Goal: Check status: Check status

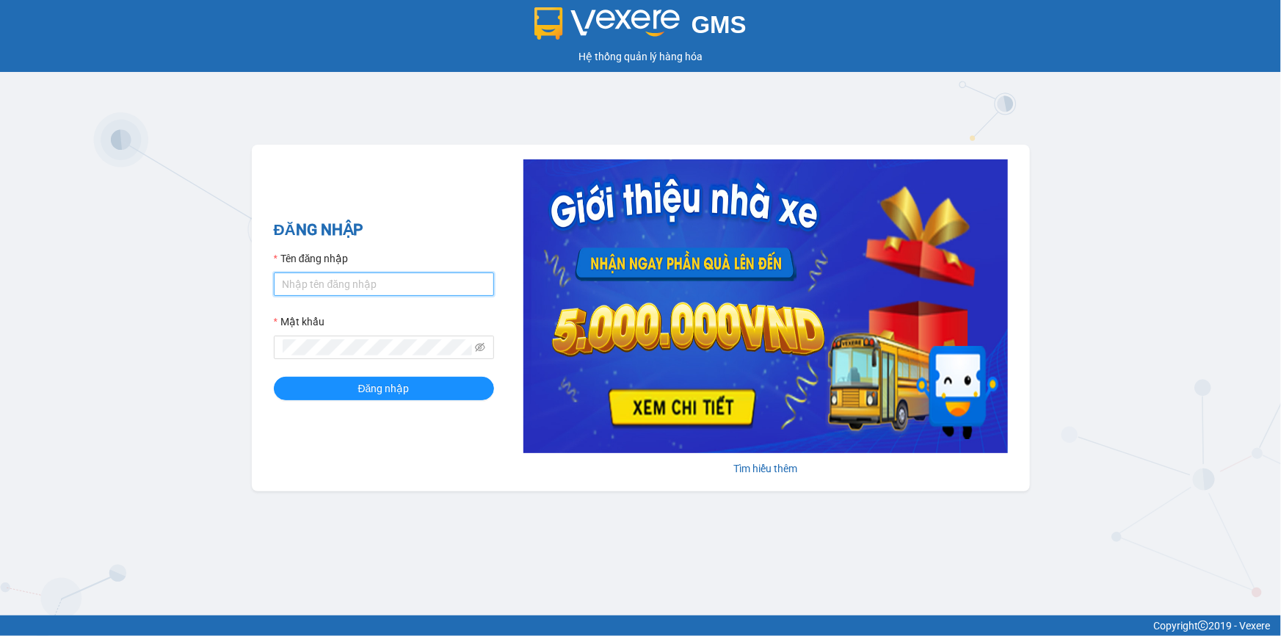
click at [368, 289] on input "Tên đăng nhập" at bounding box center [384, 283] width 220 height 23
type input "kieuoanh.tankimchi"
click at [274, 376] on button "Đăng nhập" at bounding box center [384, 387] width 220 height 23
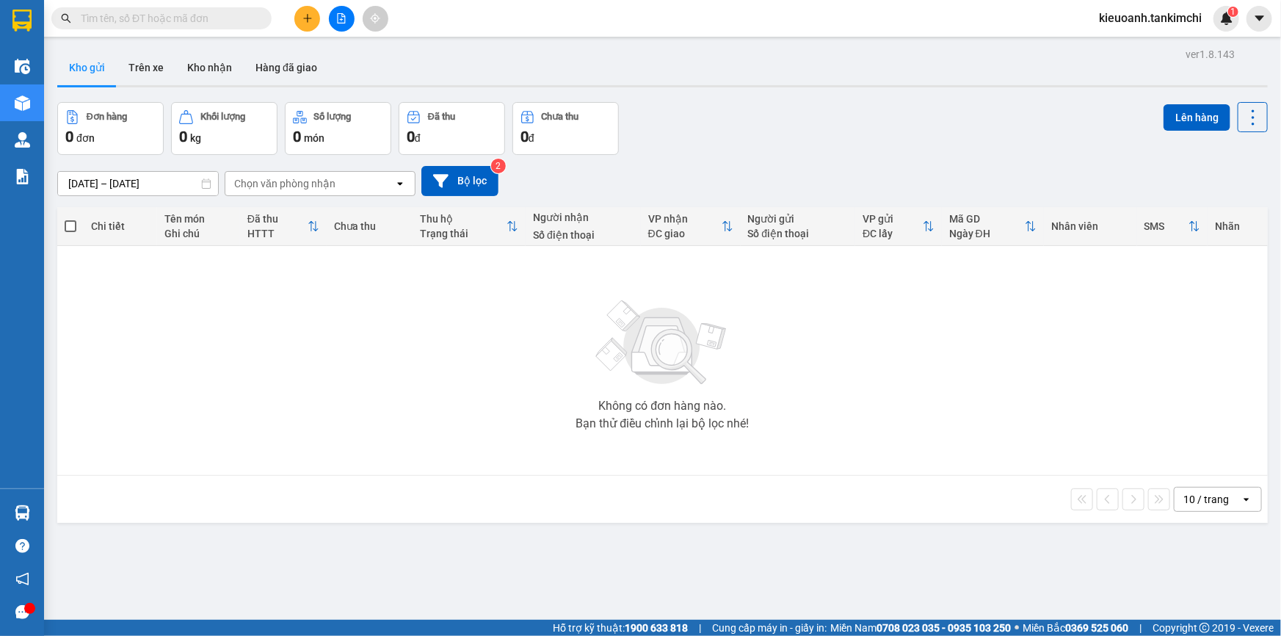
click at [205, 32] on div "Kết quả tìm kiếm ( 0 ) Bộ lọc No Data kieuoanh.tankimchi 1" at bounding box center [640, 18] width 1281 height 37
click at [191, 19] on input "text" at bounding box center [167, 18] width 173 height 16
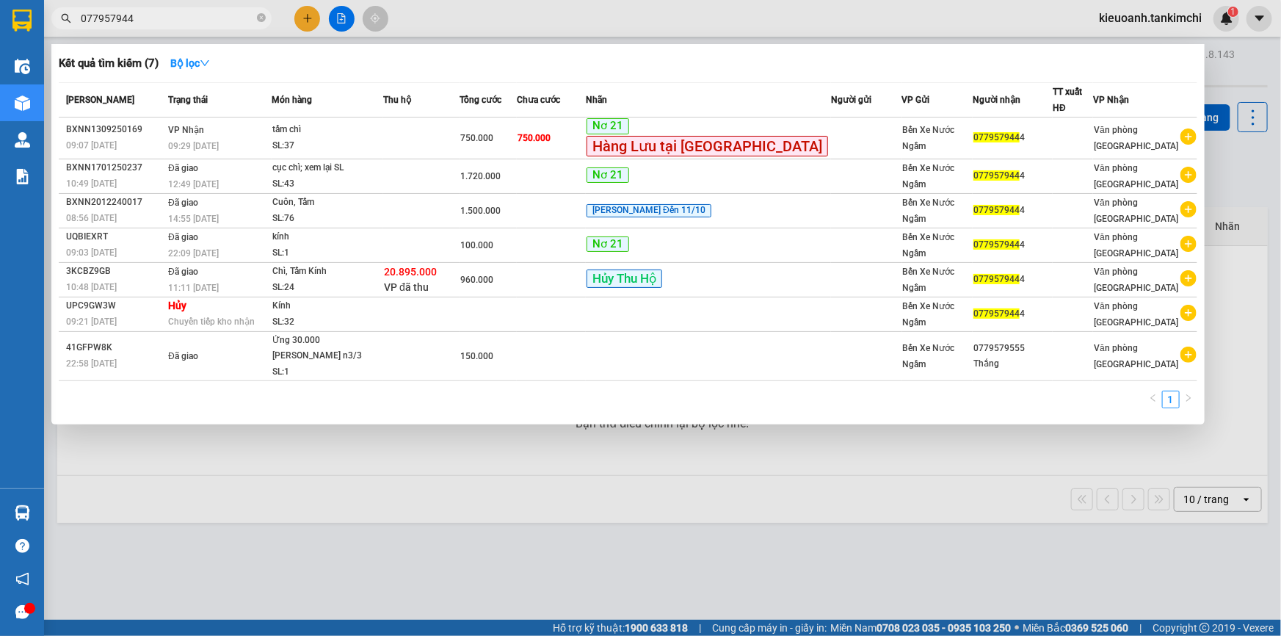
type input "0779579444"
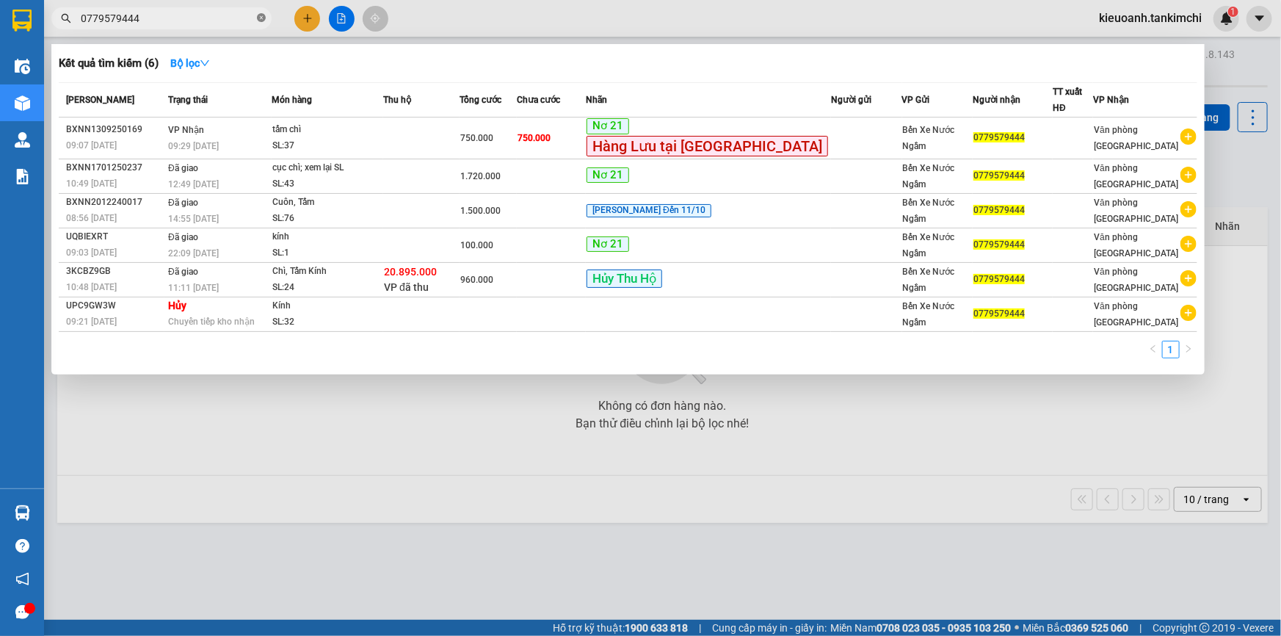
click at [260, 15] on icon "close-circle" at bounding box center [261, 17] width 9 height 9
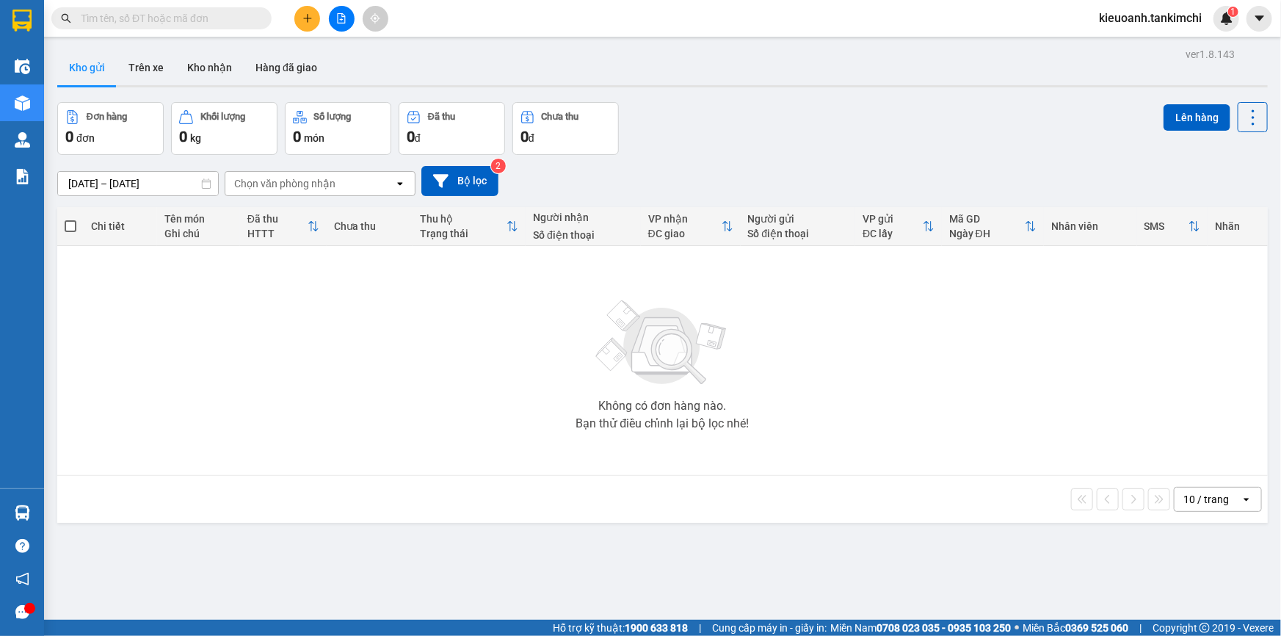
click at [199, 15] on input "text" at bounding box center [167, 18] width 173 height 16
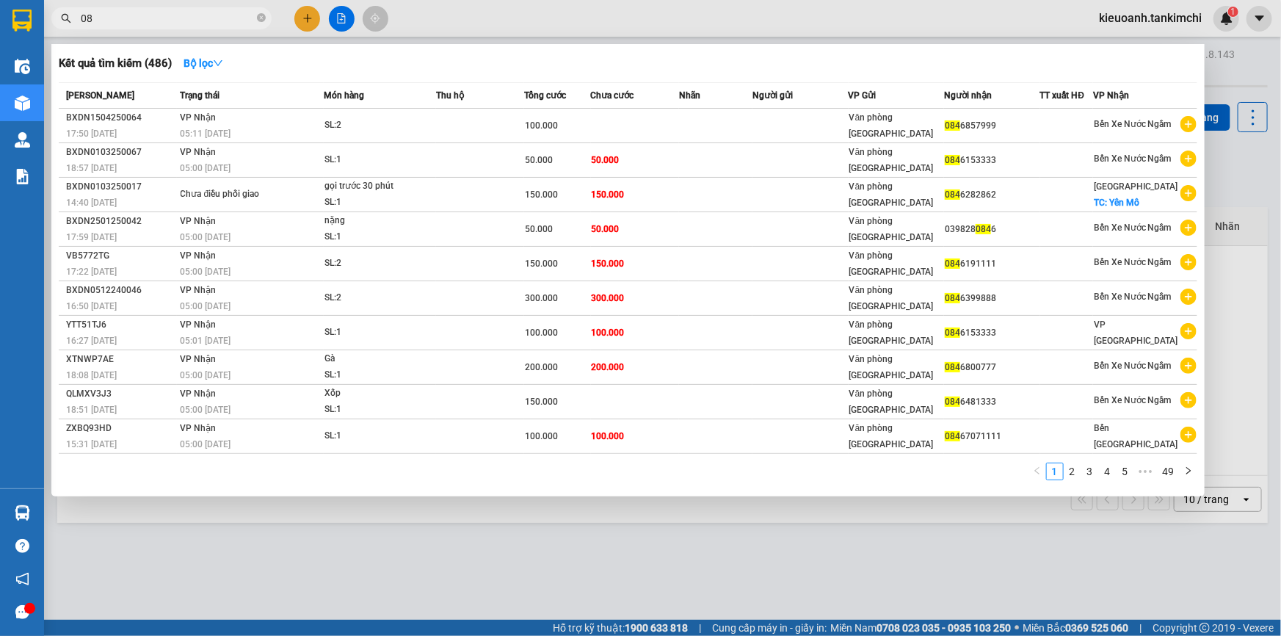
type input "0"
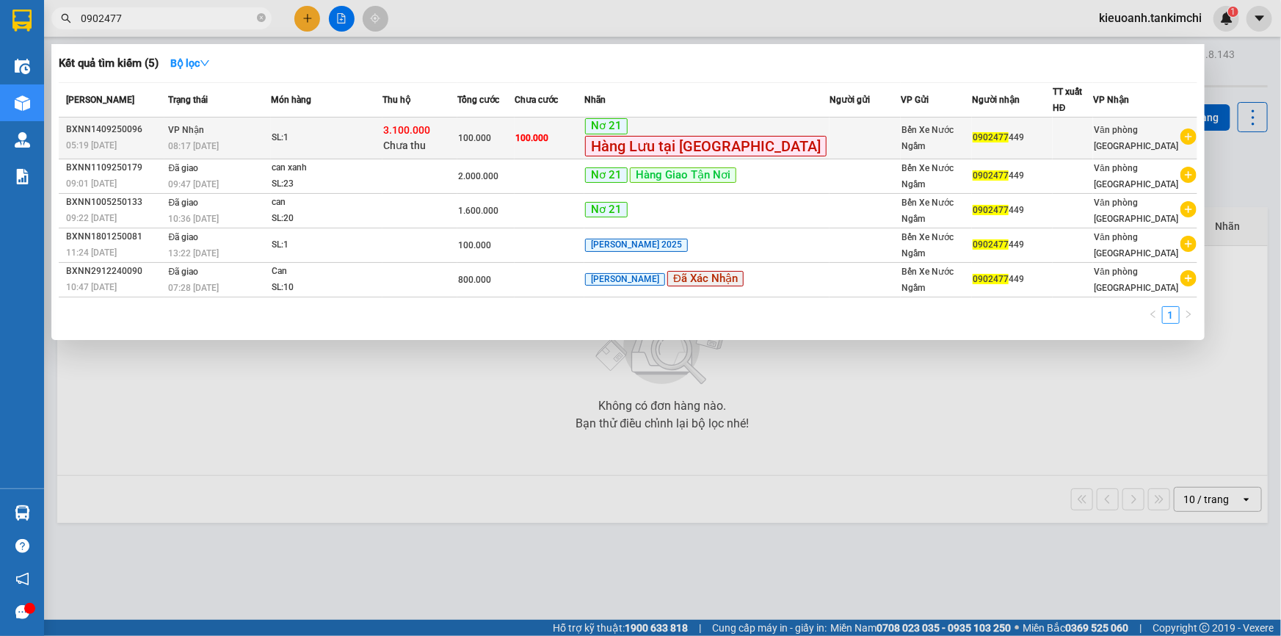
type input "0902477"
click at [242, 138] on div "08:17 [DATE]" at bounding box center [219, 146] width 102 height 16
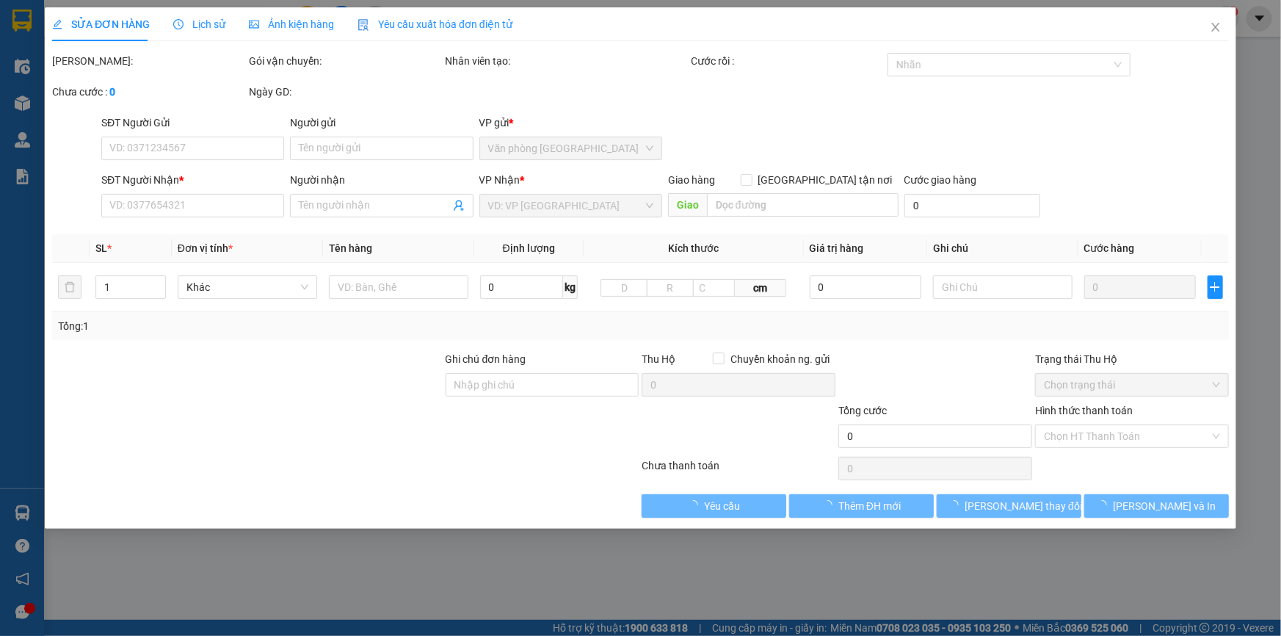
click at [205, 23] on span "Lịch sử" at bounding box center [199, 24] width 52 height 12
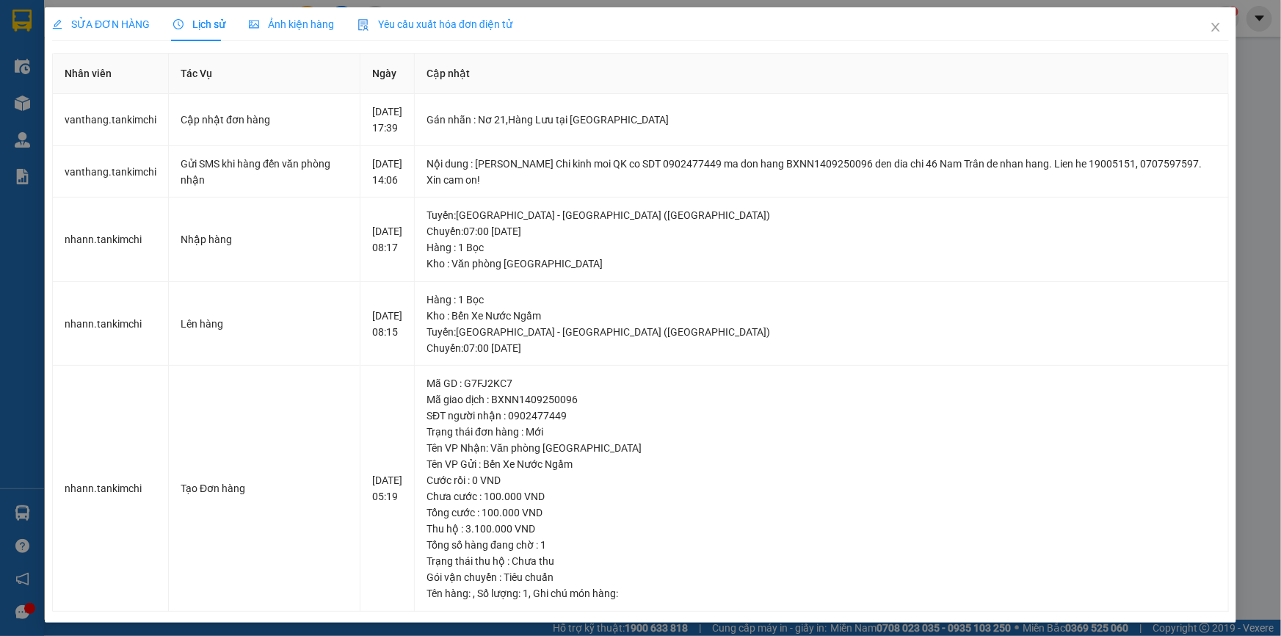
click at [1240, 114] on div "SỬA ĐƠN HÀNG Lịch sử Ảnh kiện hàng Yêu cầu xuất hóa đơn điện tử Total Paid Fee …" at bounding box center [640, 318] width 1281 height 636
click at [1211, 29] on icon "close" at bounding box center [1215, 27] width 8 height 9
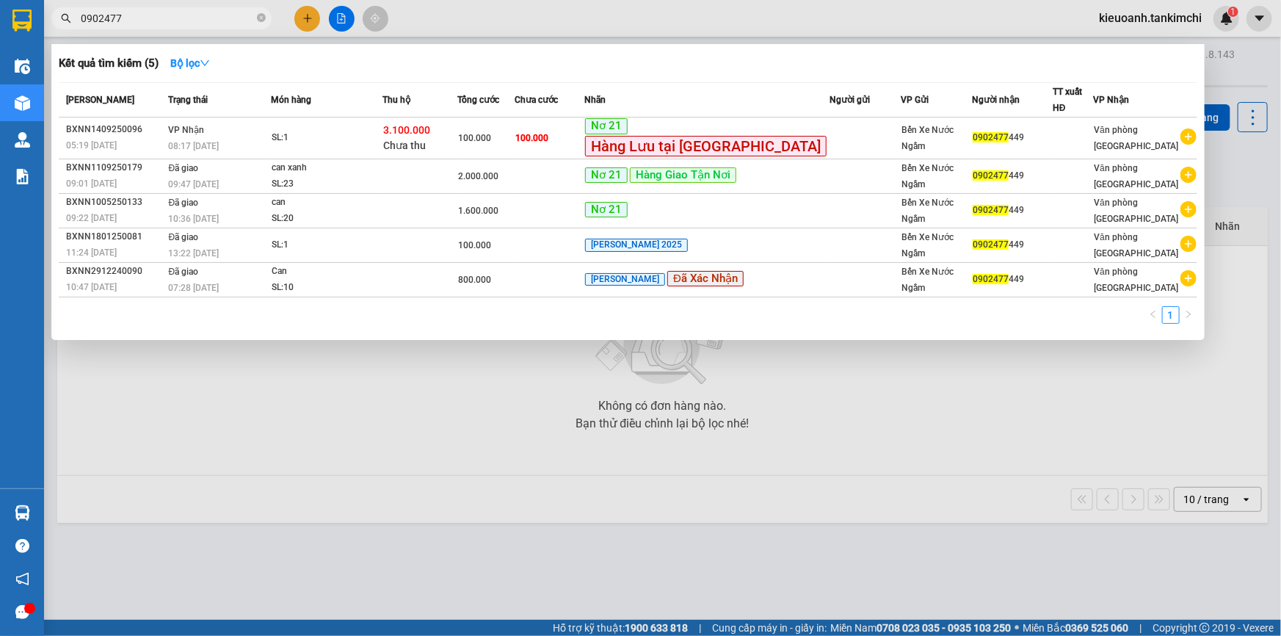
click at [126, 18] on input "0902477" at bounding box center [167, 18] width 173 height 16
click at [261, 18] on icon "close-circle" at bounding box center [261, 17] width 9 height 9
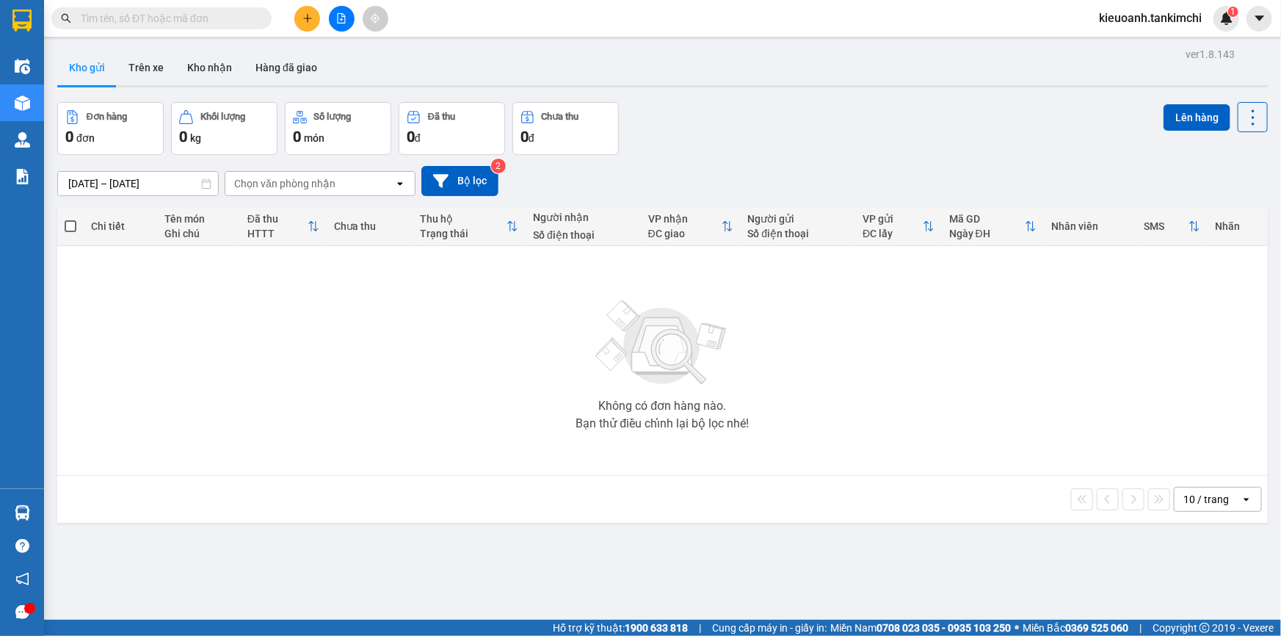
click at [216, 23] on input "text" at bounding box center [167, 18] width 173 height 16
click at [210, 22] on input "text" at bounding box center [167, 18] width 173 height 16
click at [207, 16] on input "text" at bounding box center [167, 18] width 173 height 16
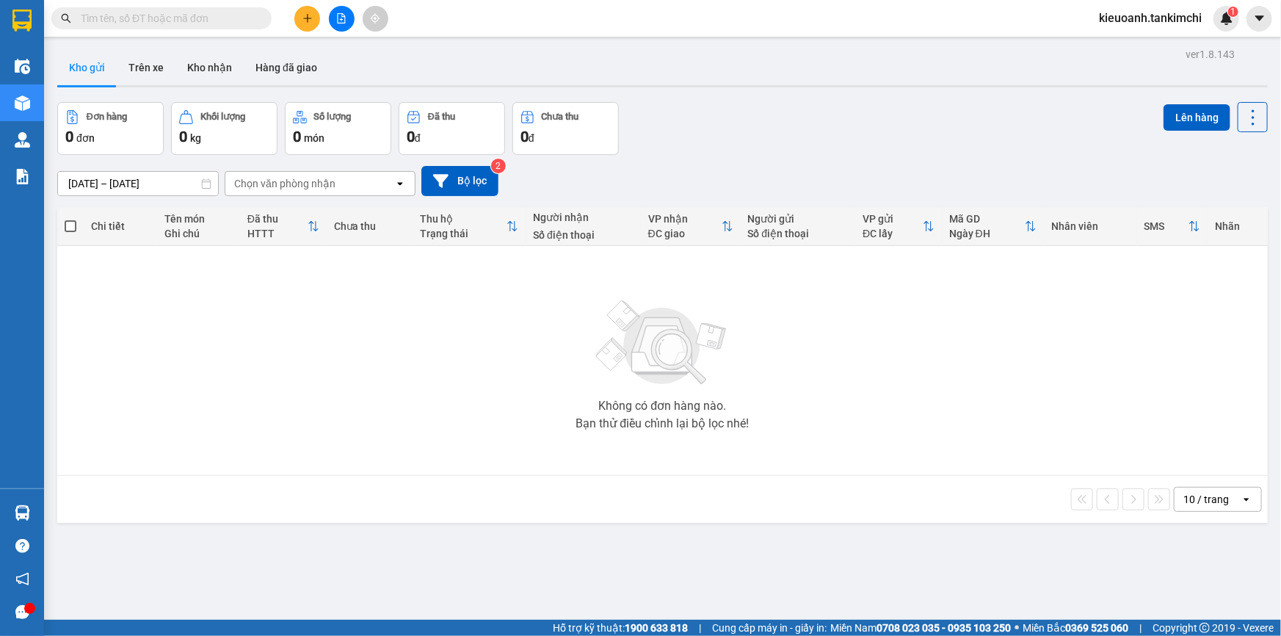
click at [164, 21] on input "text" at bounding box center [167, 18] width 173 height 16
paste input "0327480467"
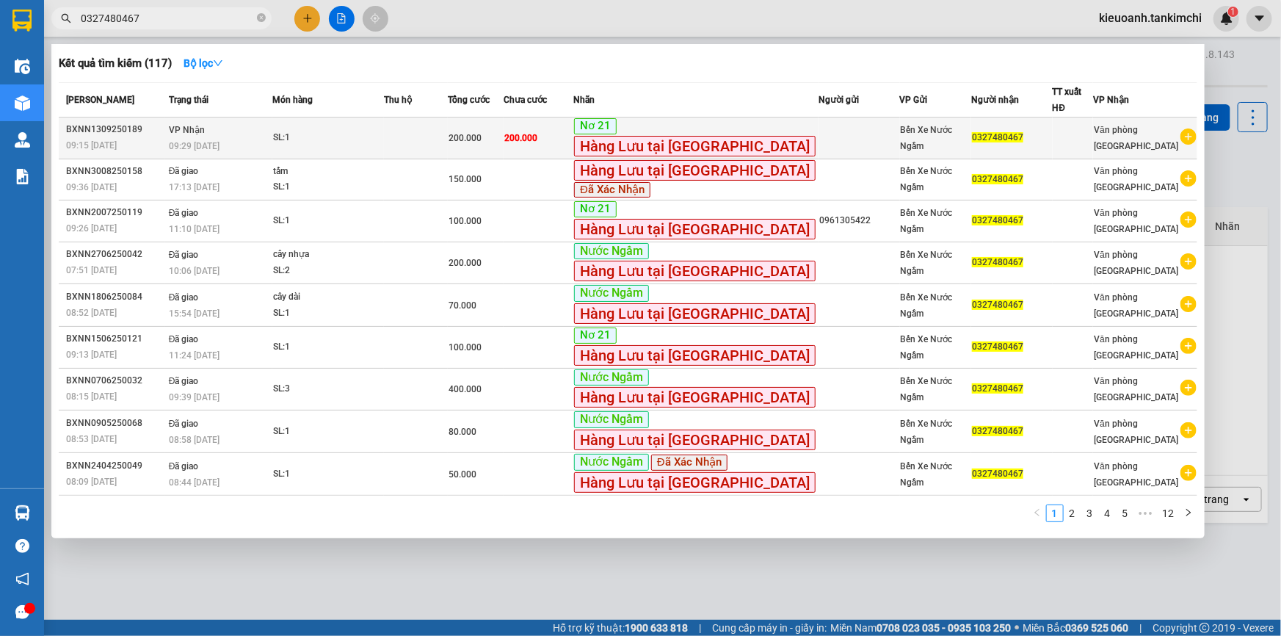
type input "0327480467"
click at [258, 138] on div "09:29 [DATE]" at bounding box center [220, 146] width 103 height 16
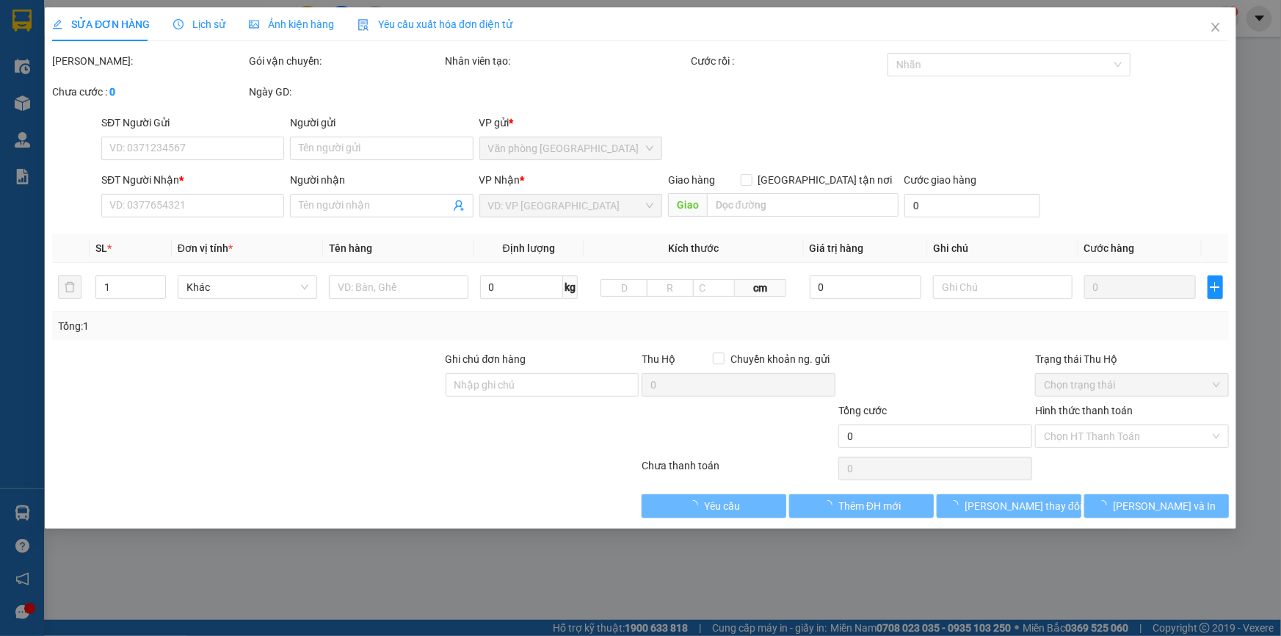
type input "0327480467"
type input "200.000"
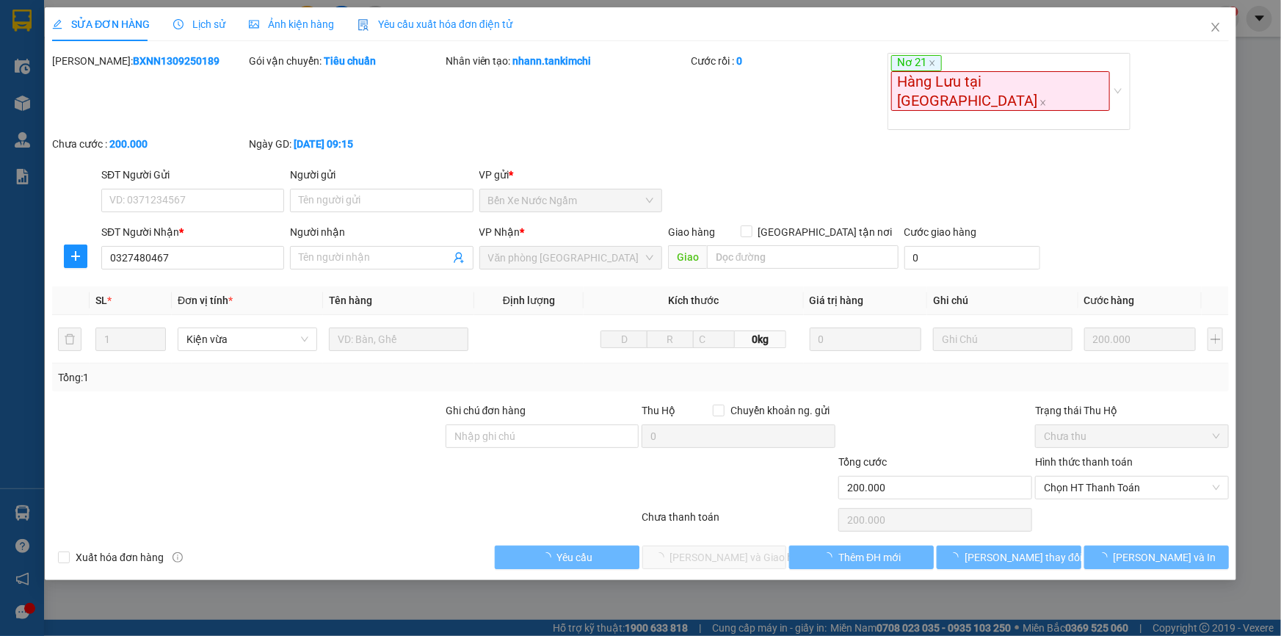
click at [211, 21] on span "Lịch sử" at bounding box center [199, 24] width 52 height 12
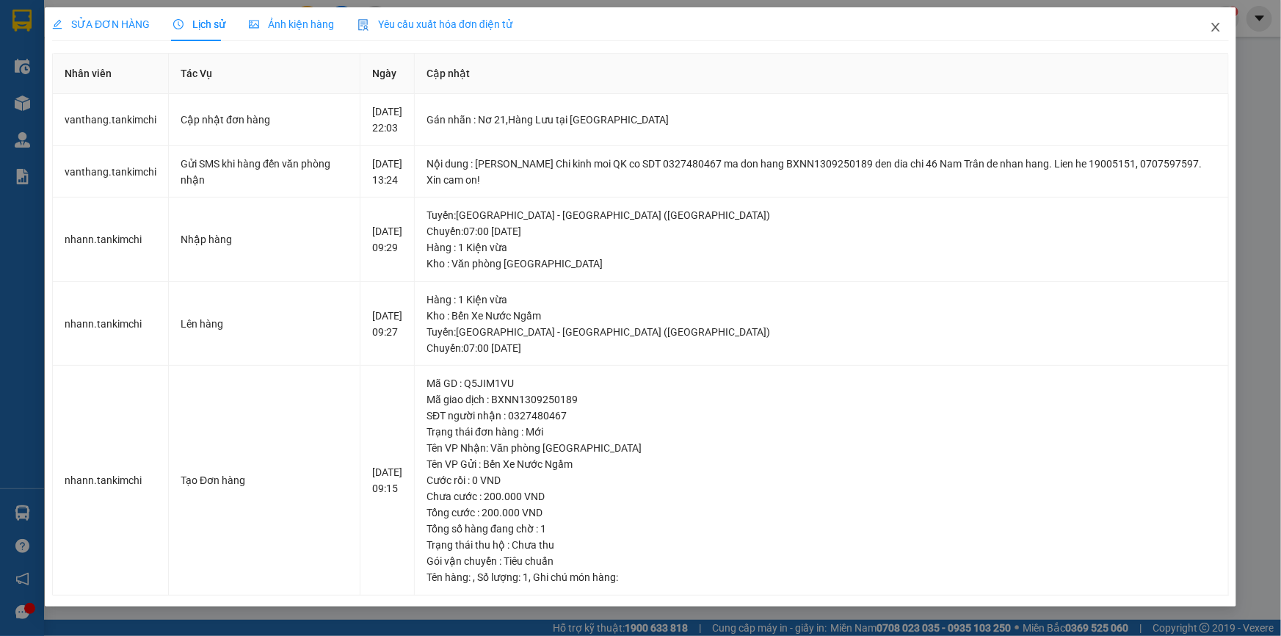
click at [1211, 26] on icon "close" at bounding box center [1215, 27] width 12 height 12
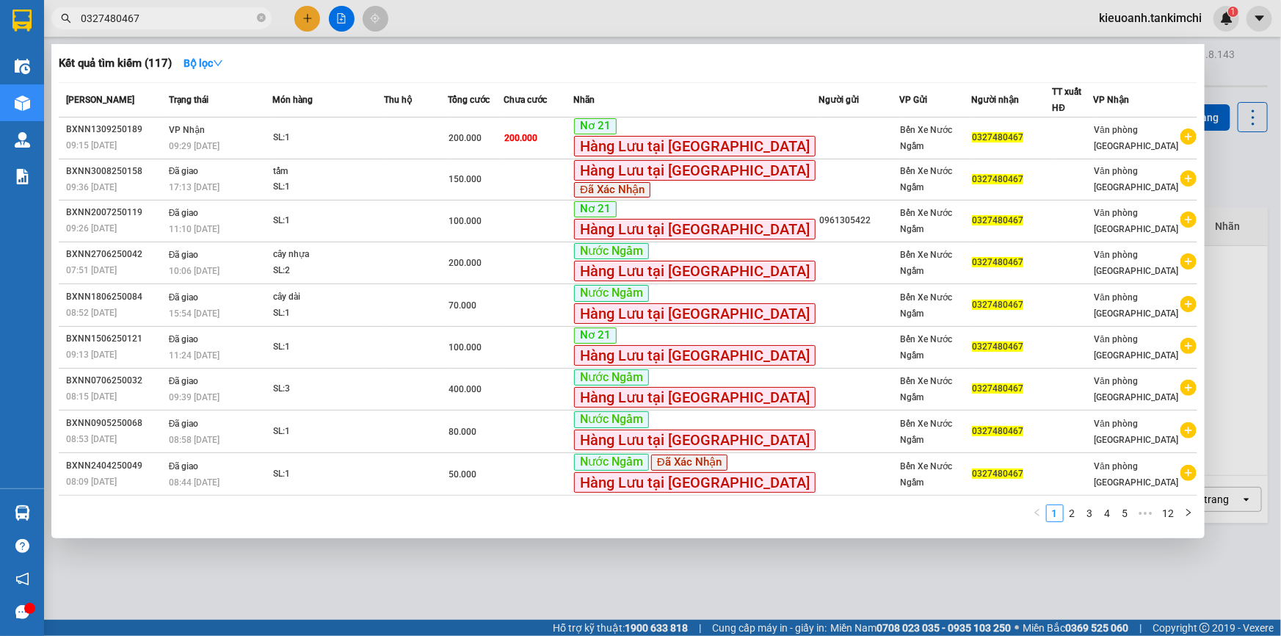
click at [183, 19] on input "0327480467" at bounding box center [167, 18] width 173 height 16
click at [1227, 131] on div at bounding box center [640, 318] width 1281 height 636
click at [182, 28] on span "0327480467" at bounding box center [161, 18] width 220 height 22
click at [257, 15] on icon "close-circle" at bounding box center [261, 17] width 9 height 9
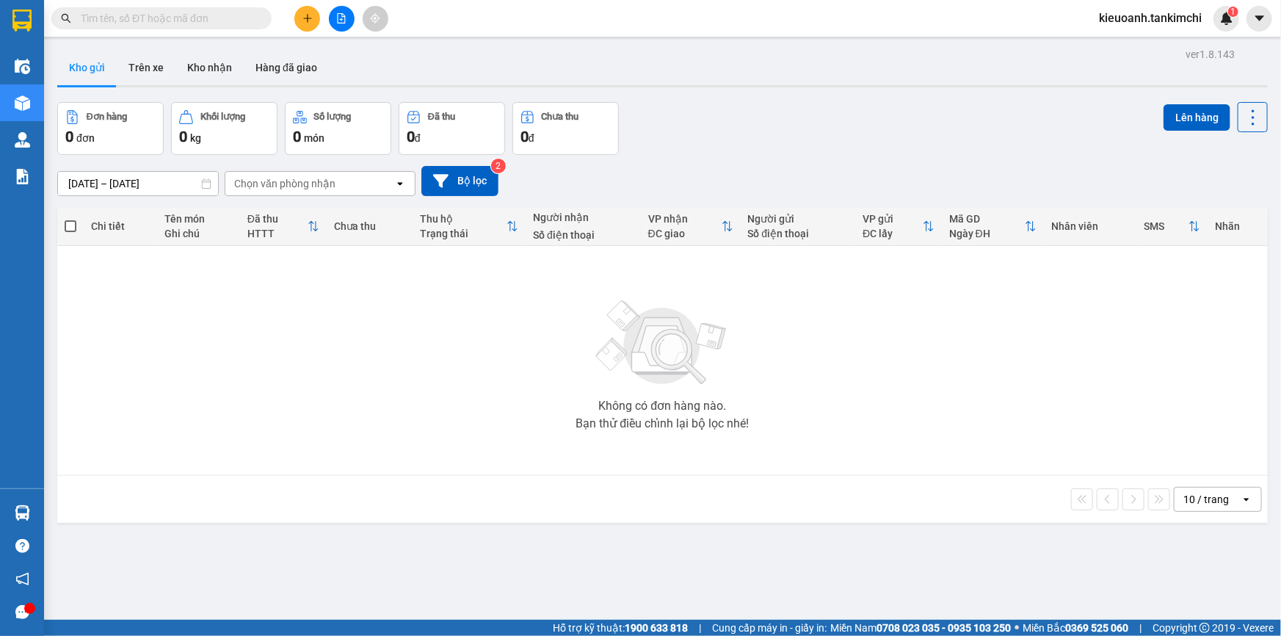
click at [241, 18] on input "text" at bounding box center [167, 18] width 173 height 16
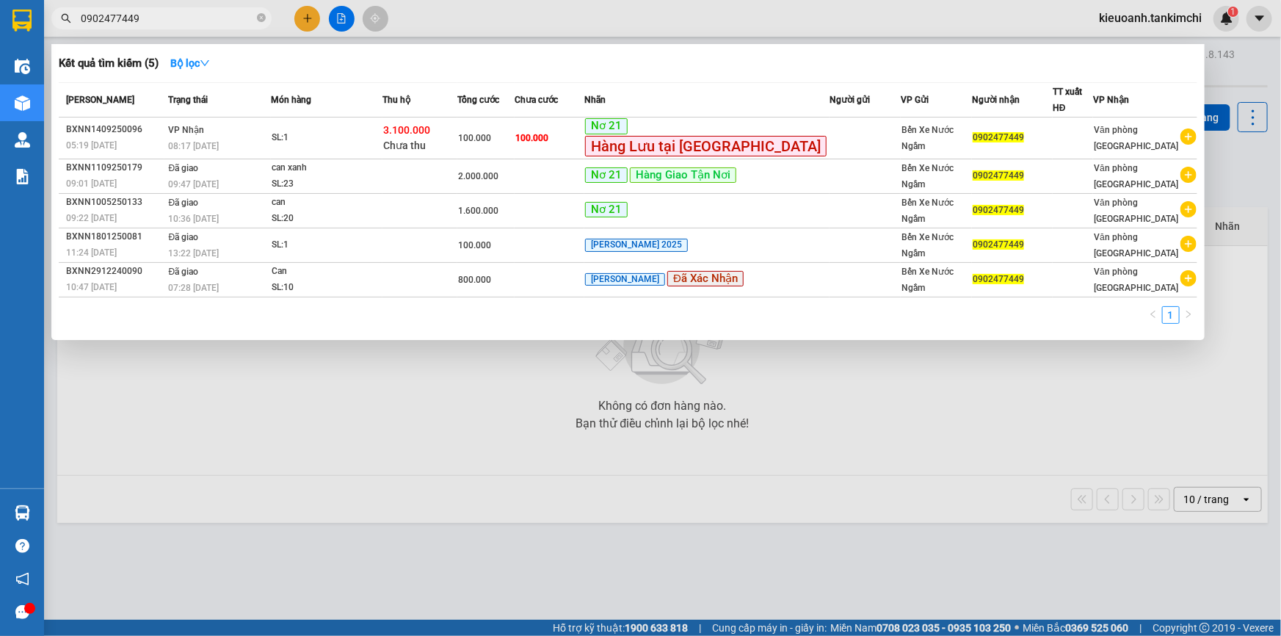
type input "0902477449"
